Goal: Check status: Check status

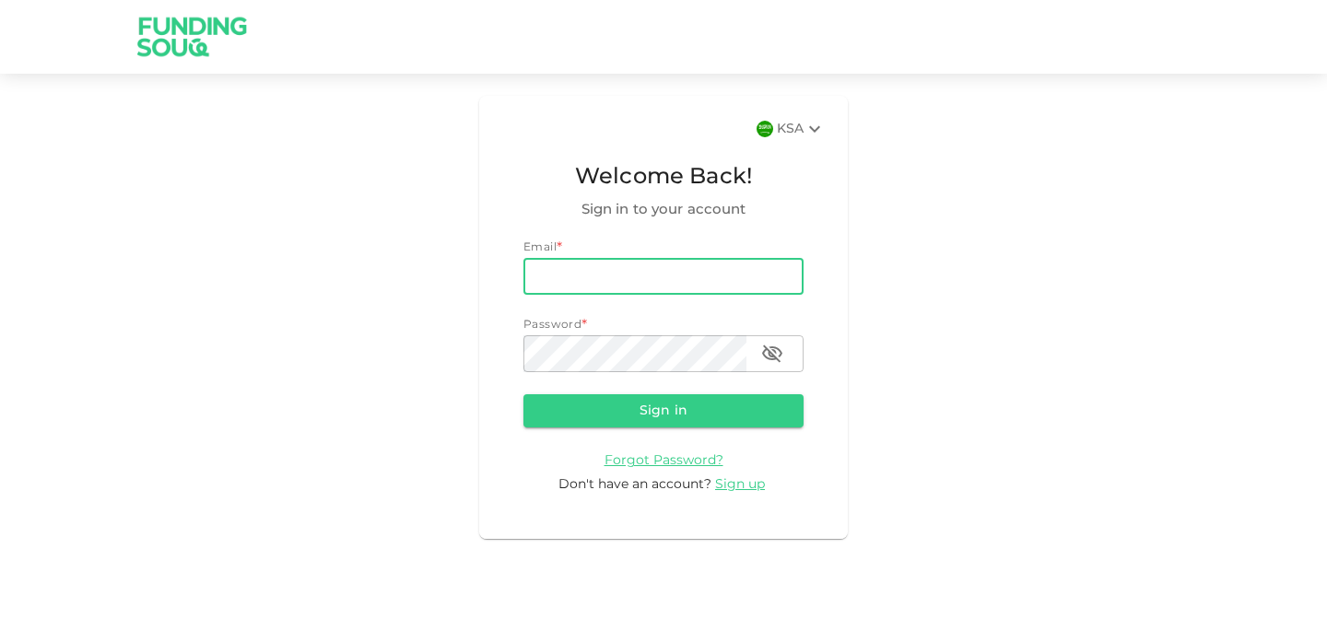
type input "[EMAIL_ADDRESS][DOMAIN_NAME]"
click at [655, 412] on button "Sign in" at bounding box center [663, 410] width 280 height 33
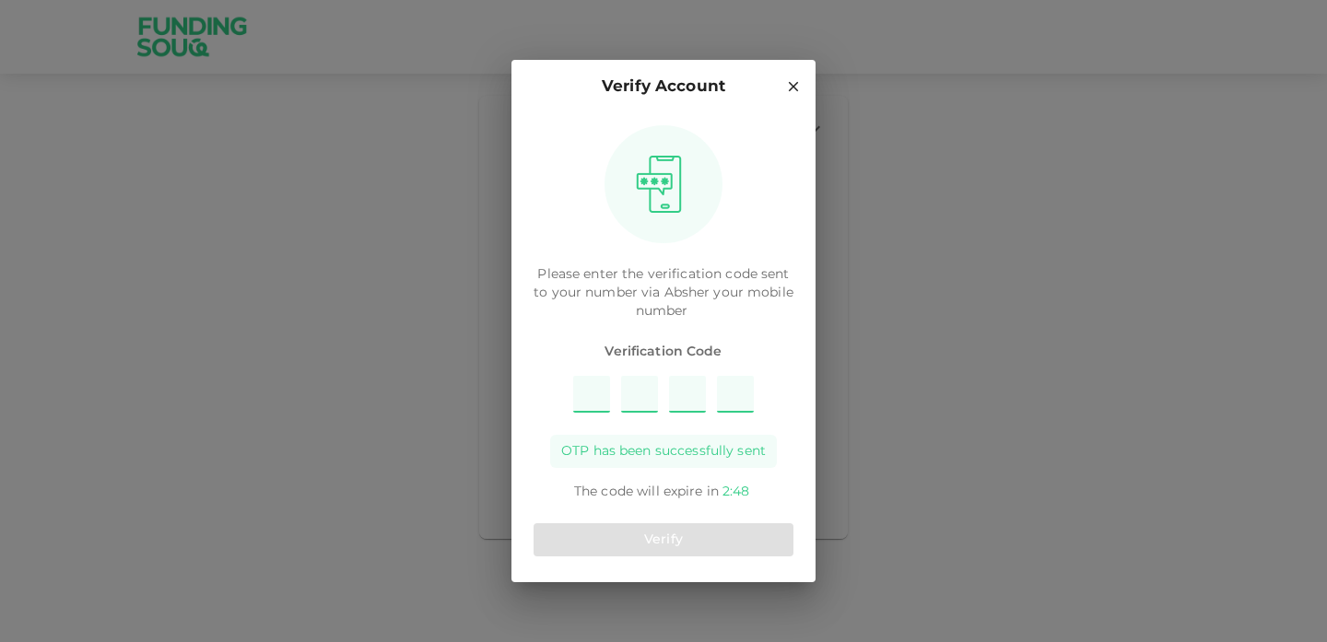
type input "1"
type input "2"
type input "9"
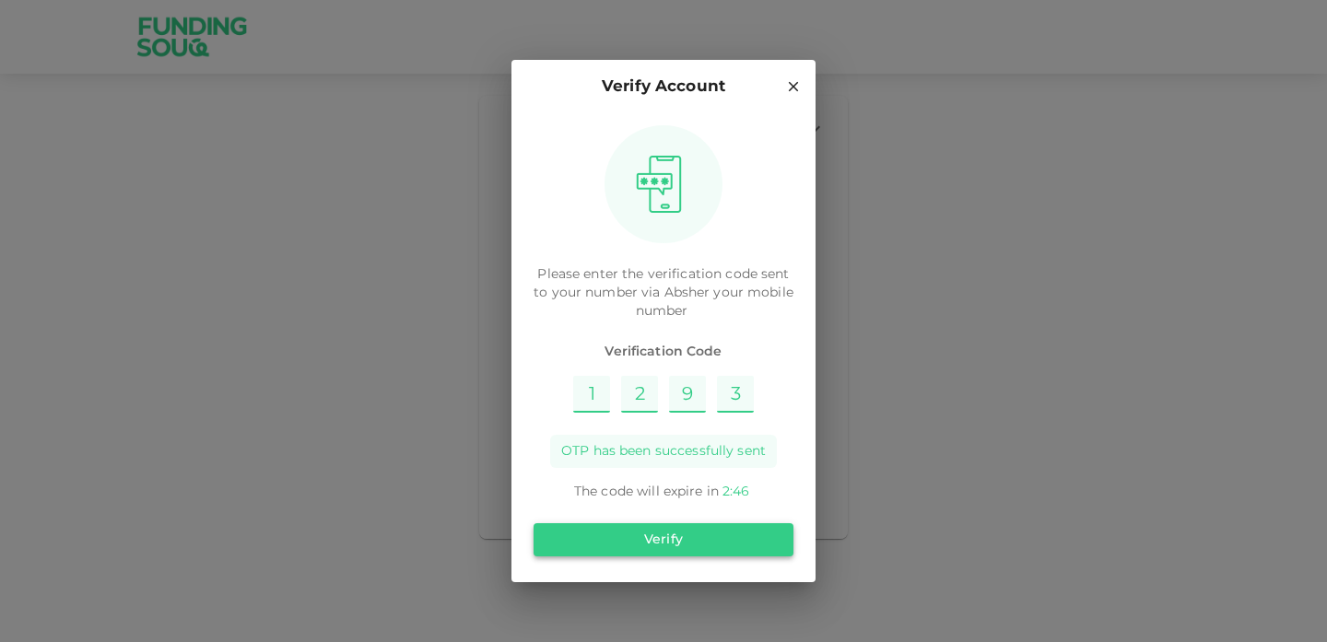
type input "3"
click at [657, 538] on button "Verify" at bounding box center [664, 539] width 260 height 33
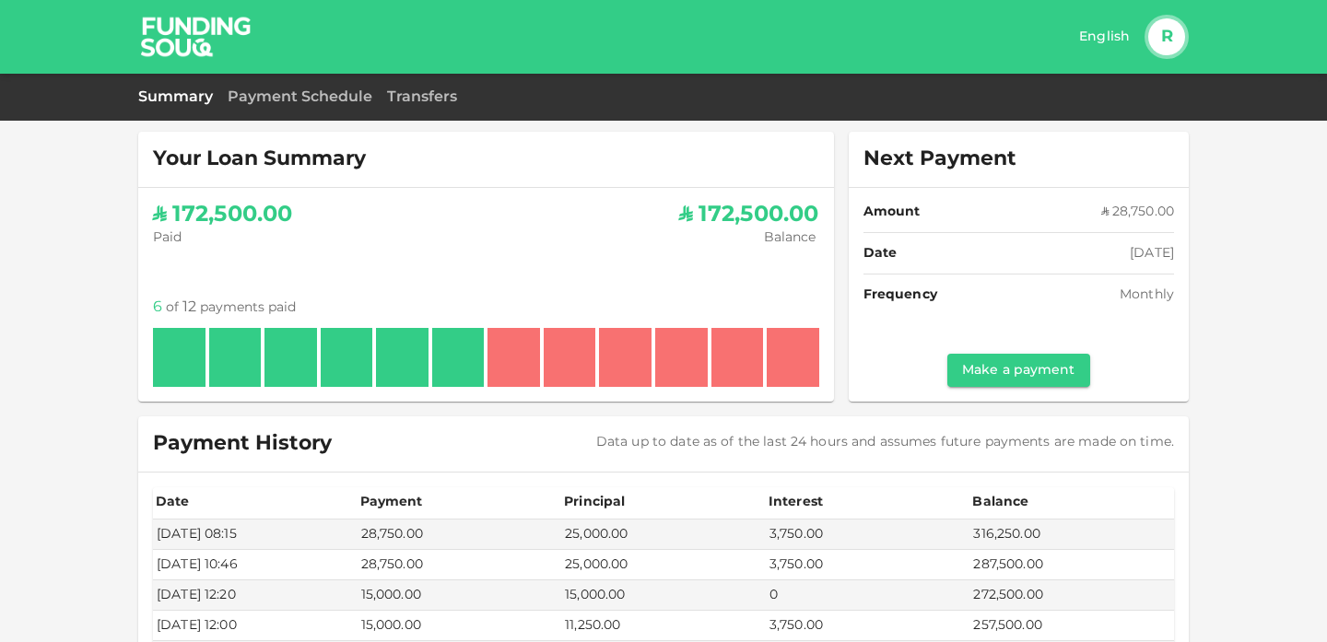
click at [592, 273] on div "ʢ 172,500.00 Paid ʢ 172,500.00 Balance 6 of 12 payments paid Amount of instalme…" at bounding box center [486, 295] width 666 height 184
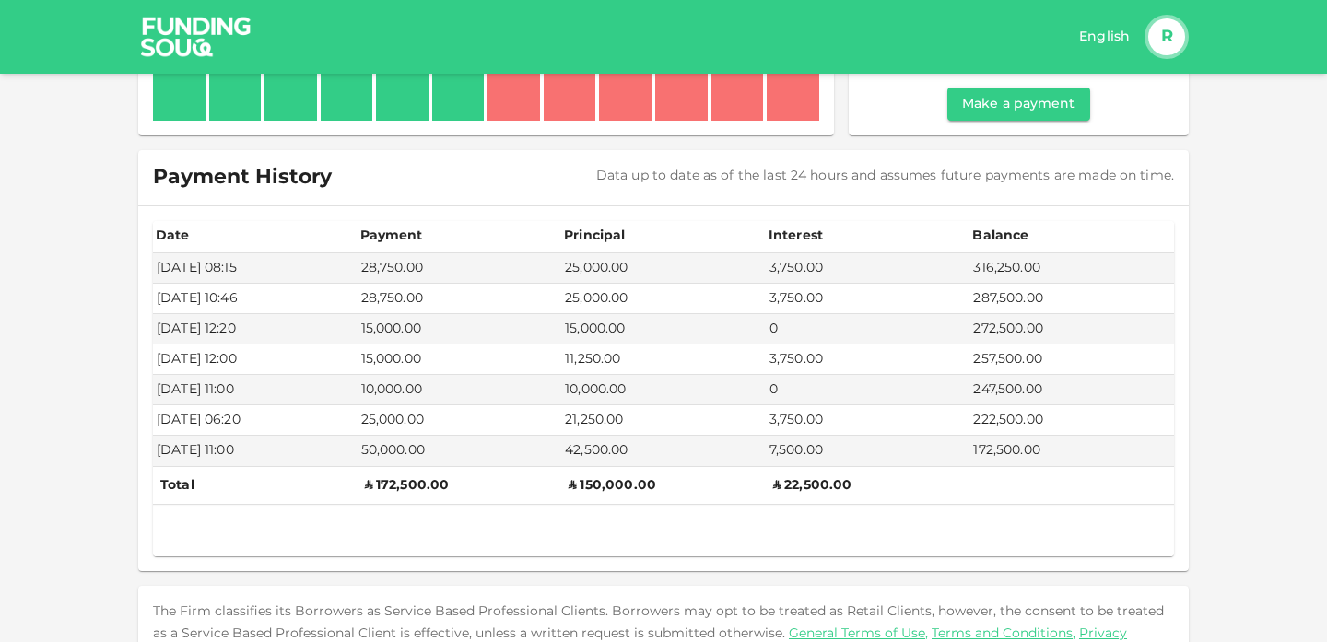
scroll to position [317, 0]
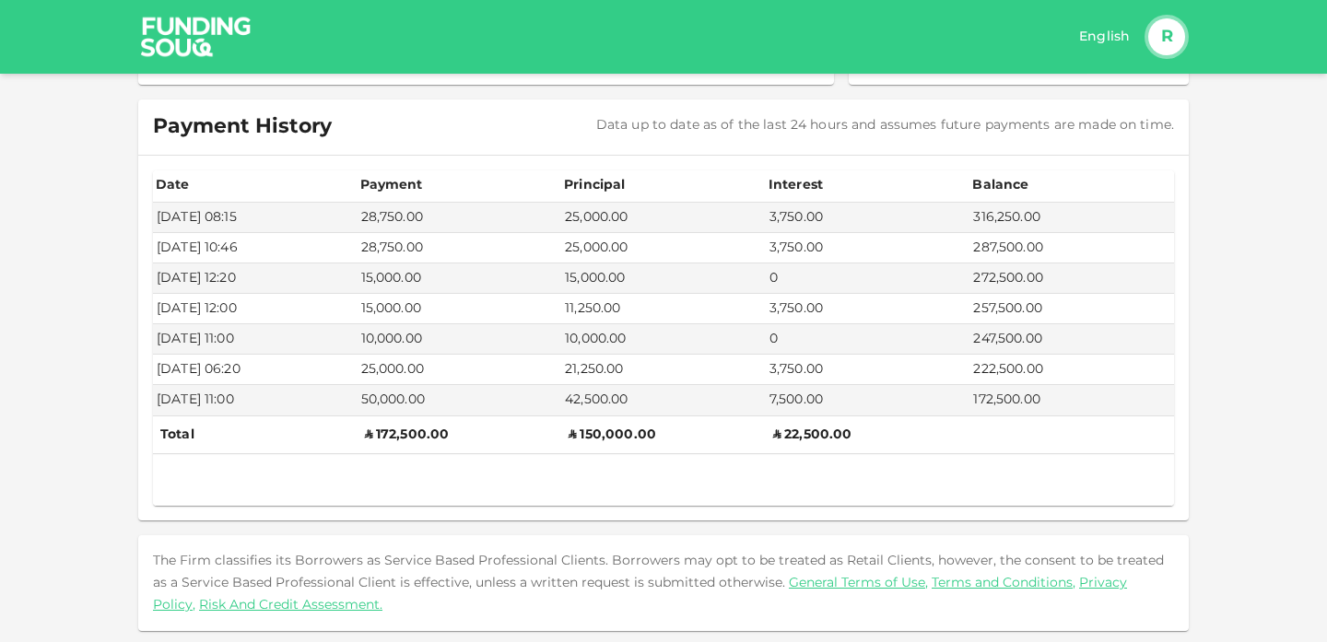
drag, startPoint x: 358, startPoint y: 367, endPoint x: 384, endPoint y: 368, distance: 25.8
click at [384, 368] on td "25,000.00" at bounding box center [460, 370] width 205 height 30
drag, startPoint x: 380, startPoint y: 367, endPoint x: 358, endPoint y: 368, distance: 22.1
click at [358, 368] on td "25,000.00" at bounding box center [460, 370] width 205 height 30
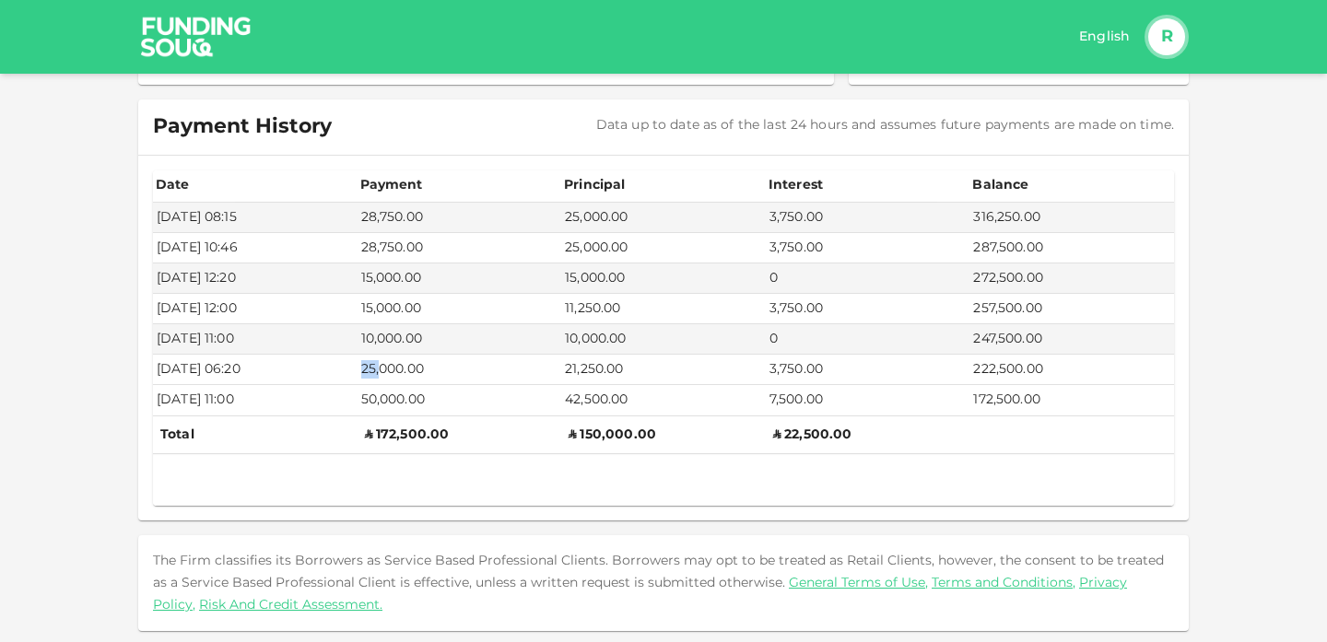
drag, startPoint x: 381, startPoint y: 402, endPoint x: 348, endPoint y: 401, distance: 32.3
click at [348, 401] on tr "[DATE] 11:00 50,000.00 42,500.00 7,500.00 172,500.00" at bounding box center [663, 400] width 1021 height 30
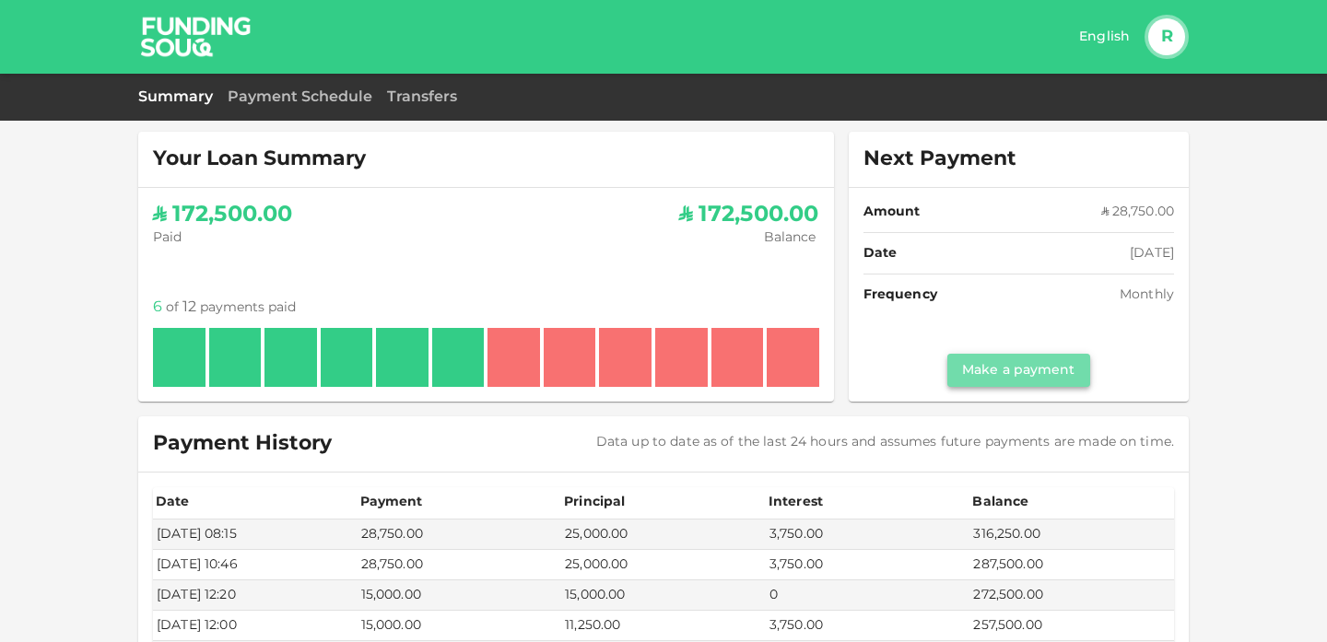
click at [1045, 374] on link "Make a payment" at bounding box center [1018, 370] width 142 height 33
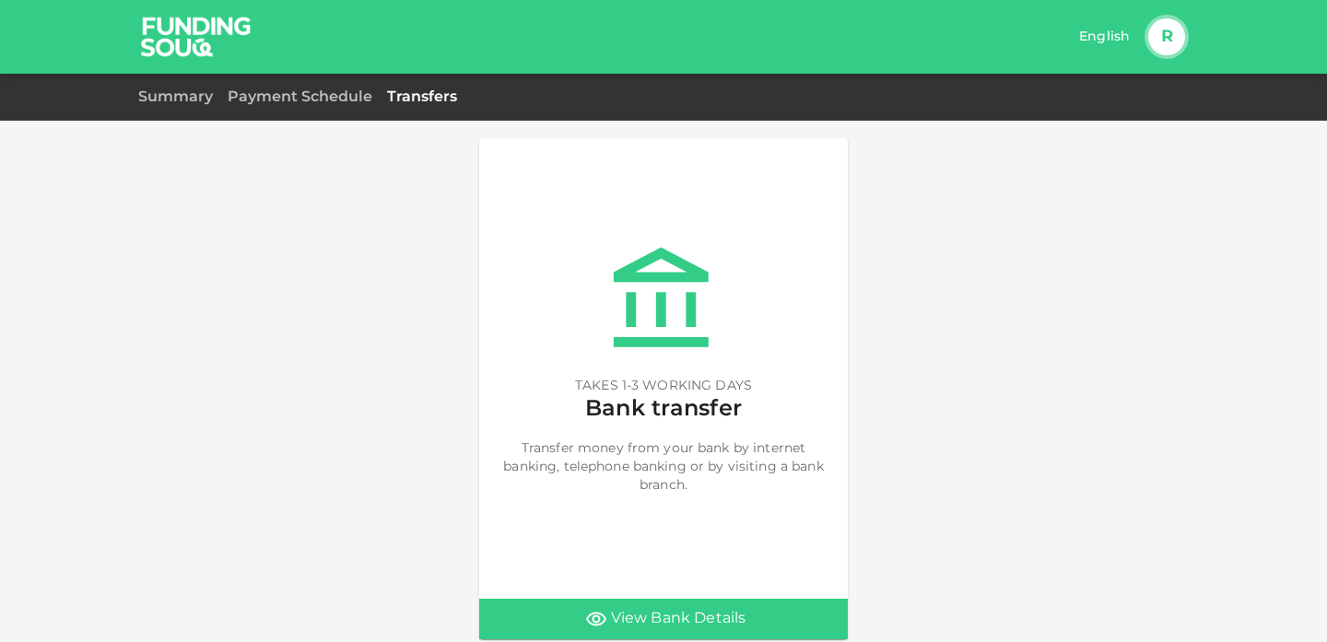
scroll to position [15, 0]
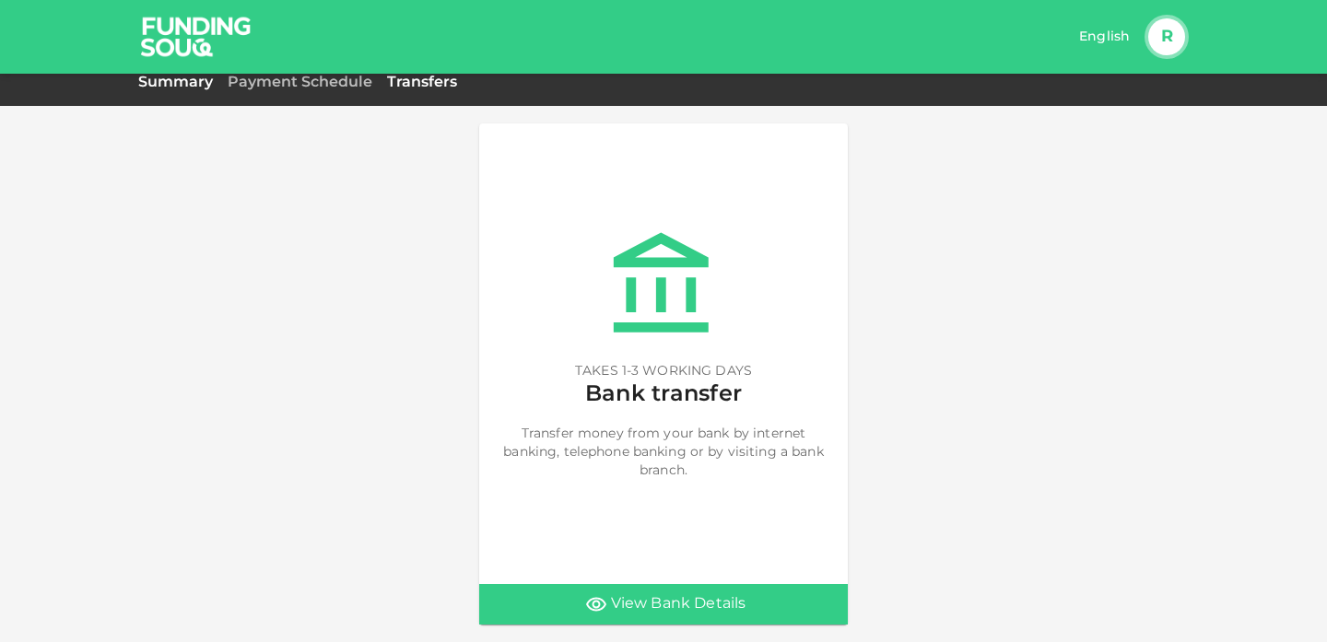
click at [176, 84] on link "Summary" at bounding box center [175, 83] width 75 height 18
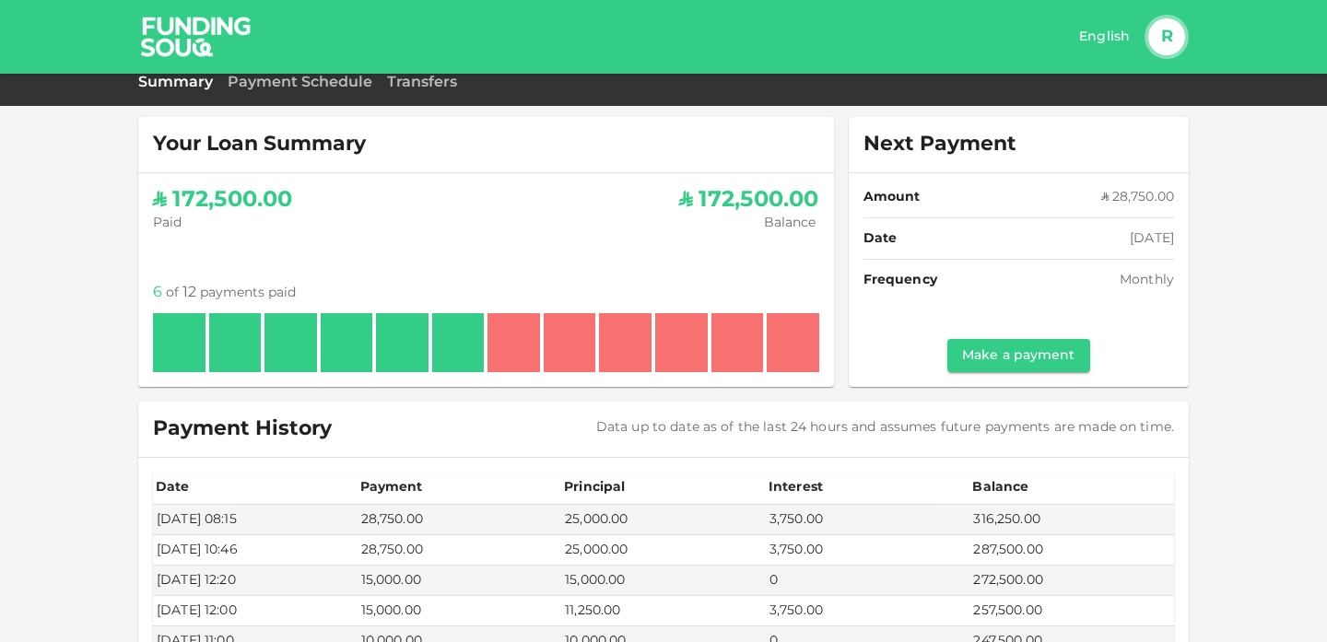
click at [277, 86] on link "Payment Schedule" at bounding box center [300, 83] width 145 height 18
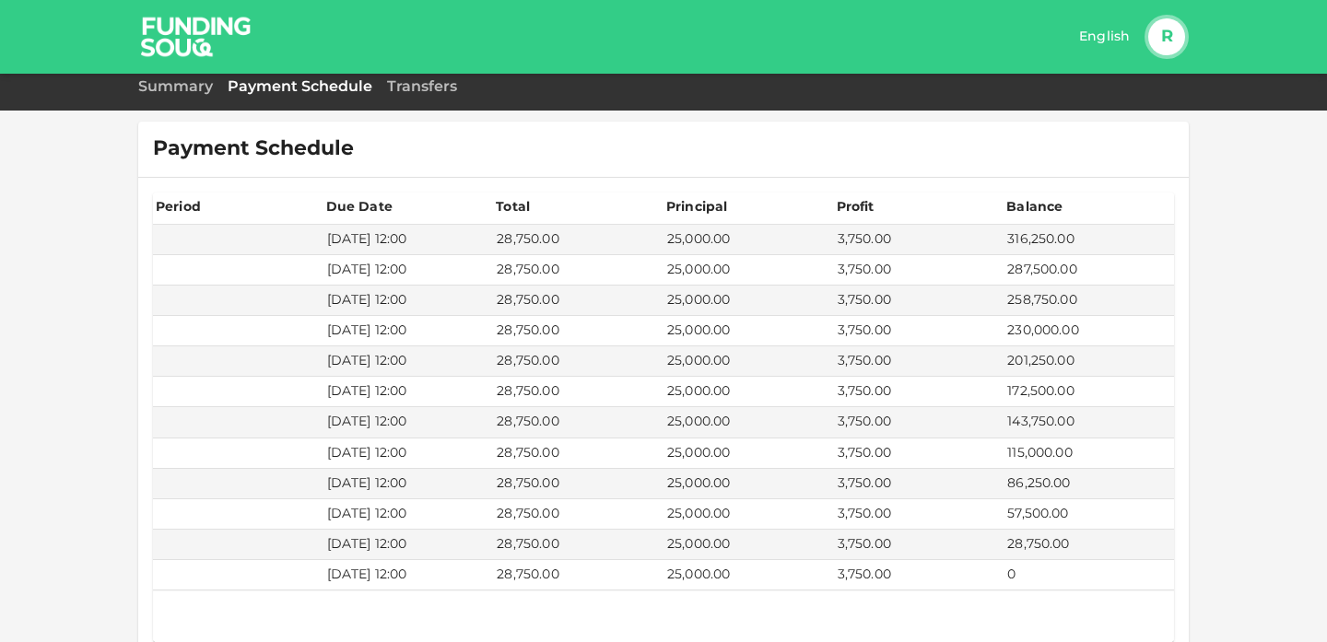
scroll to position [11, 0]
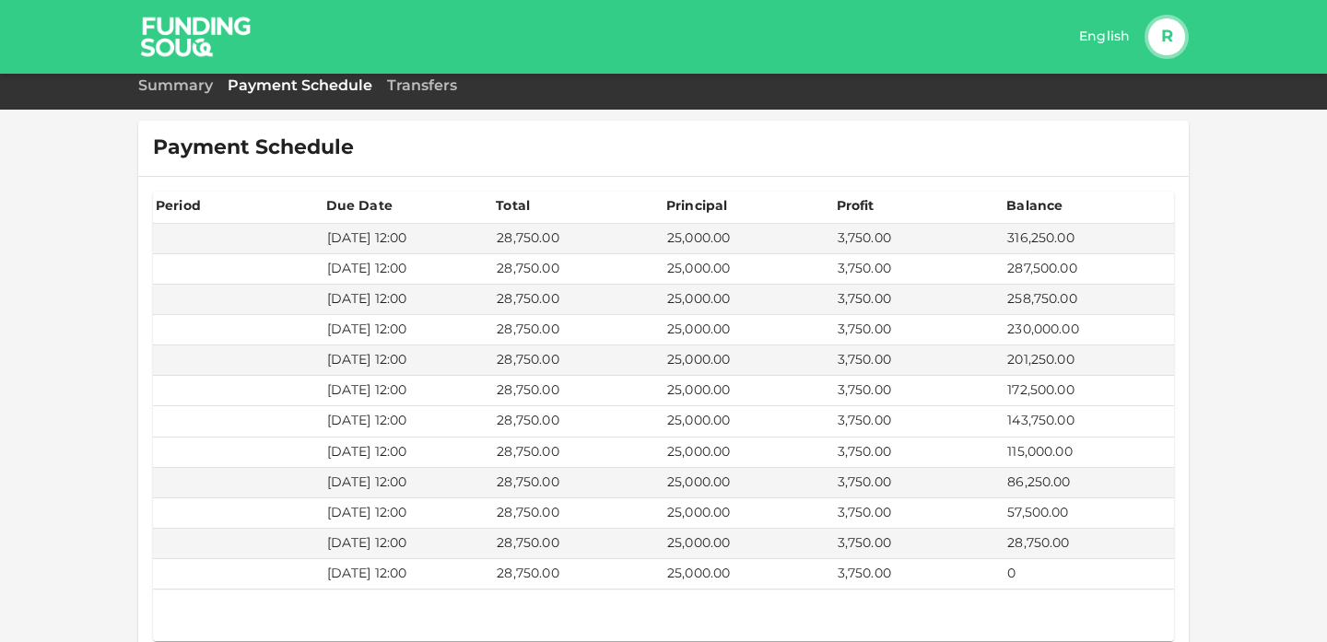
drag, startPoint x: 1085, startPoint y: 419, endPoint x: 1073, endPoint y: 419, distance: 12.0
click at [1077, 419] on td "143,750.00" at bounding box center [1089, 421] width 170 height 30
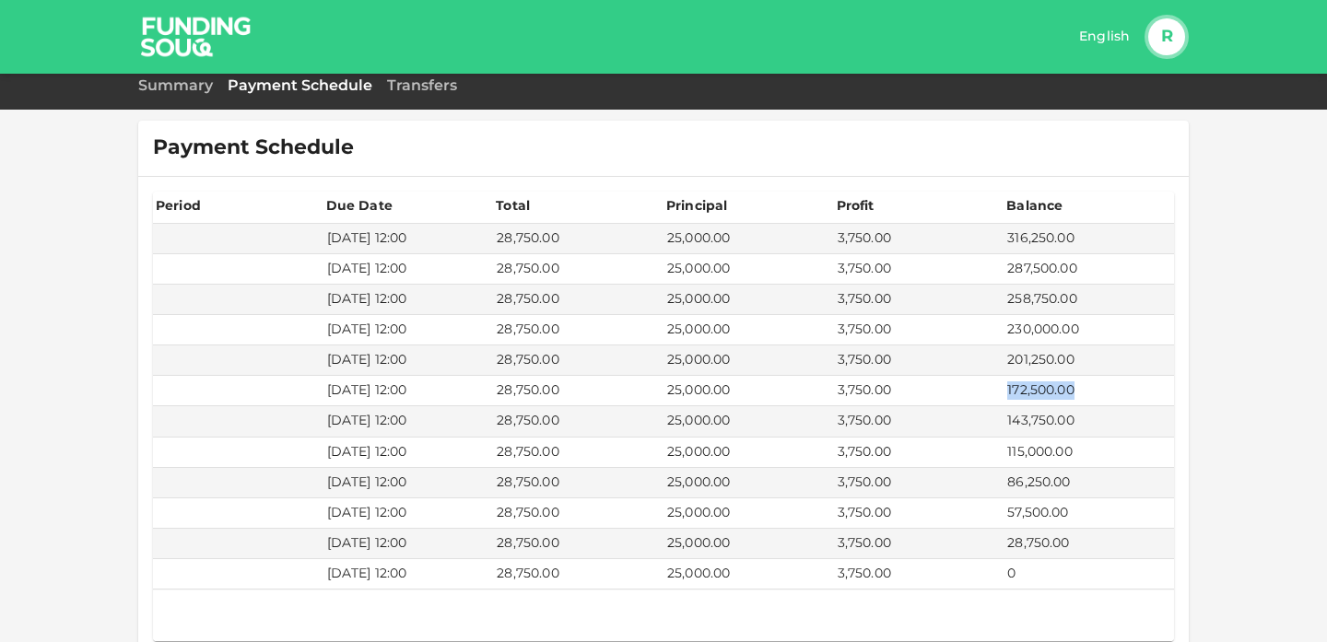
drag, startPoint x: 1076, startPoint y: 389, endPoint x: 984, endPoint y: 391, distance: 92.2
click at [984, 391] on tr "Sep 10, 2025 12:00 28,750.00 25,000.00 3,750.00 172,500.00" at bounding box center [663, 391] width 1021 height 30
